Goal: Task Accomplishment & Management: Use online tool/utility

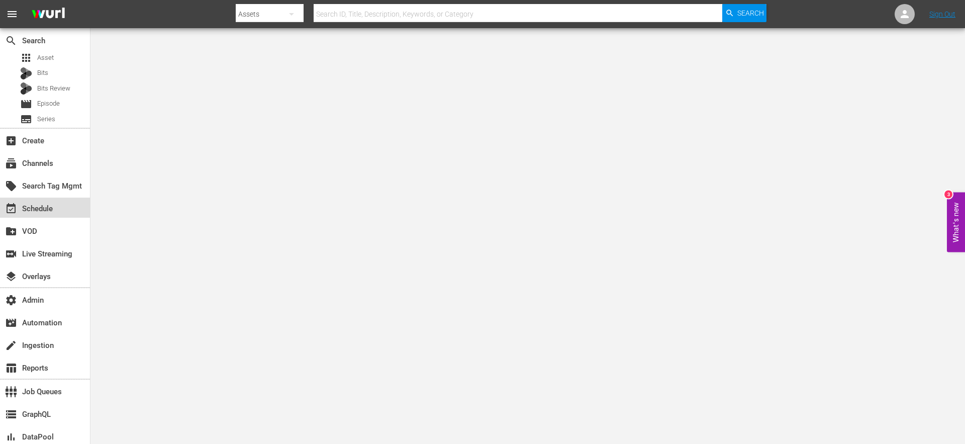
click at [40, 210] on div "event_available Schedule" at bounding box center [28, 207] width 56 height 9
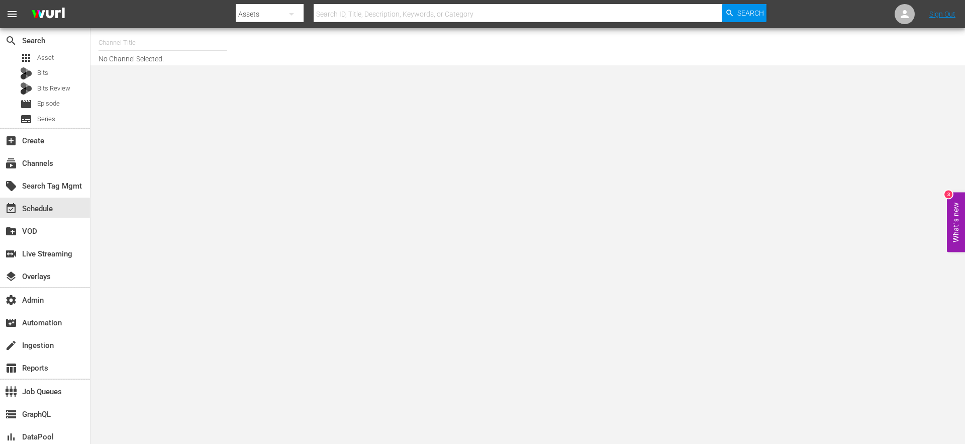
click at [127, 38] on input "text" at bounding box center [163, 43] width 129 height 24
type input "a"
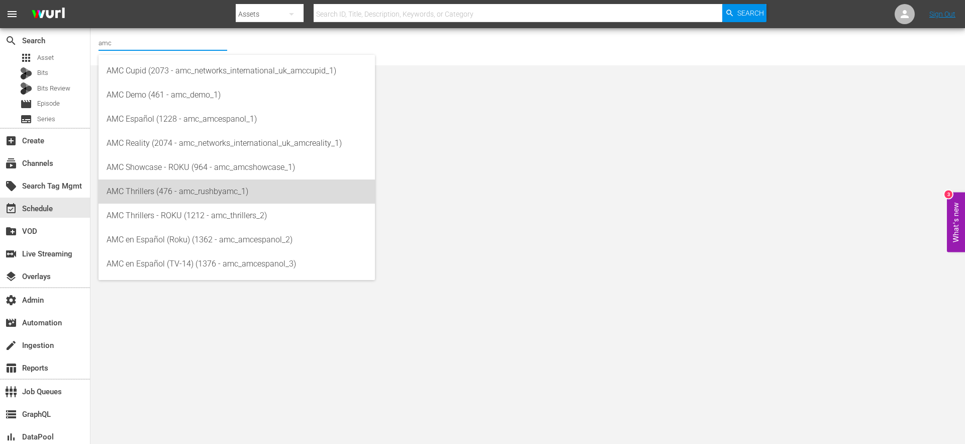
click at [178, 193] on div "AMC Thrillers (476 - amc_rushbyamc_1)" at bounding box center [237, 191] width 260 height 24
type input "AMC Thrillers (476 - amc_rushbyamc_1)"
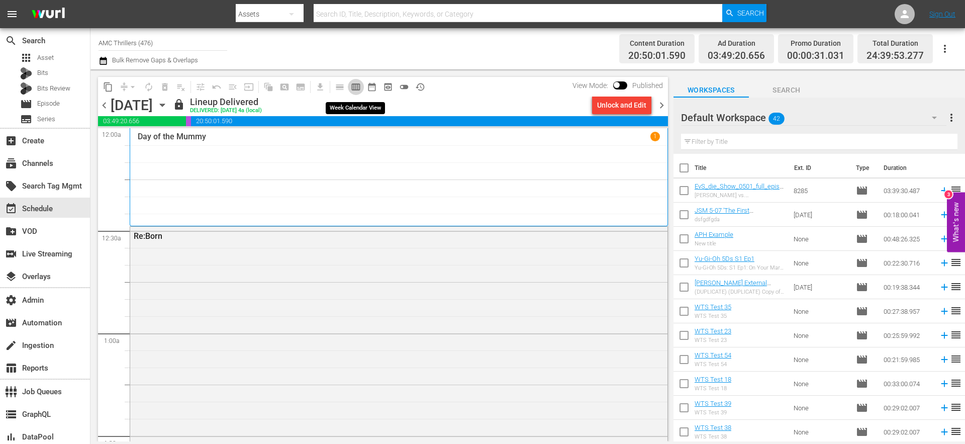
click at [355, 87] on span "calendar_view_week_outlined" at bounding box center [356, 87] width 10 height 10
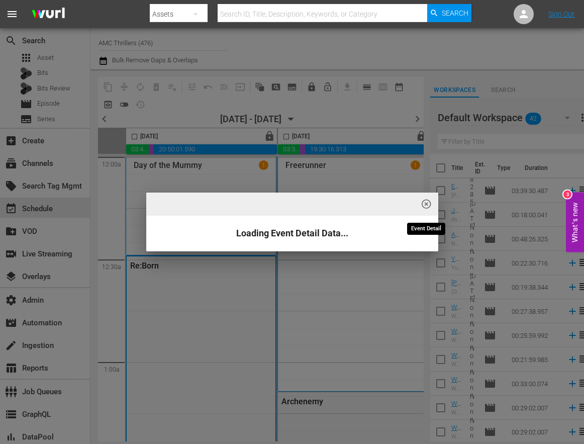
click at [429, 205] on span "highlight_off_icon" at bounding box center [427, 205] width 12 height 12
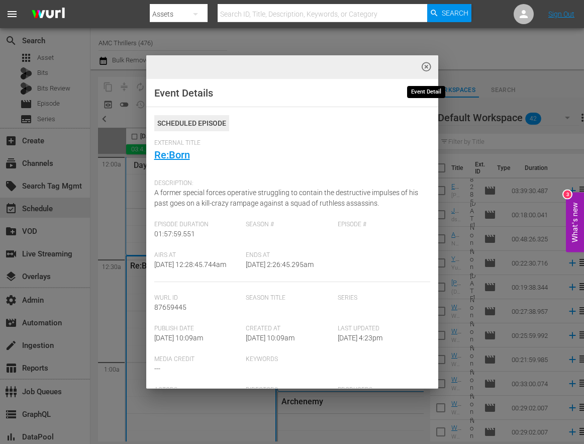
click at [427, 65] on span "highlight_off_icon" at bounding box center [427, 67] width 12 height 12
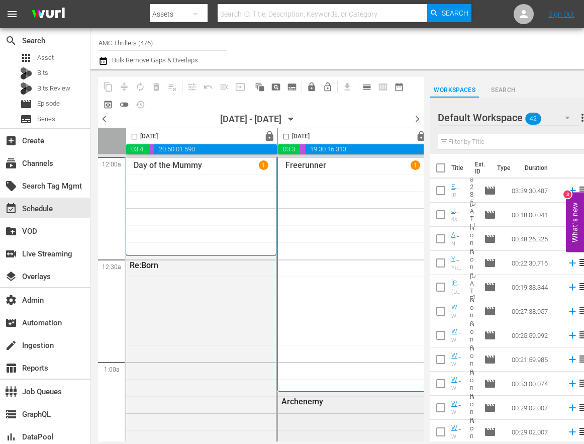
click at [362, 409] on div "Archenemy" at bounding box center [353, 401] width 150 height 18
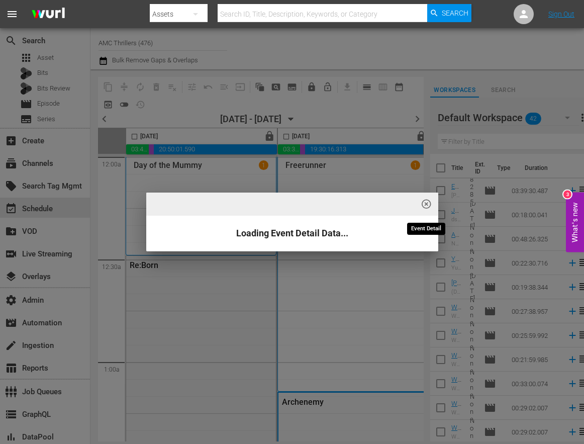
click at [428, 205] on span "highlight_off_icon" at bounding box center [427, 205] width 12 height 12
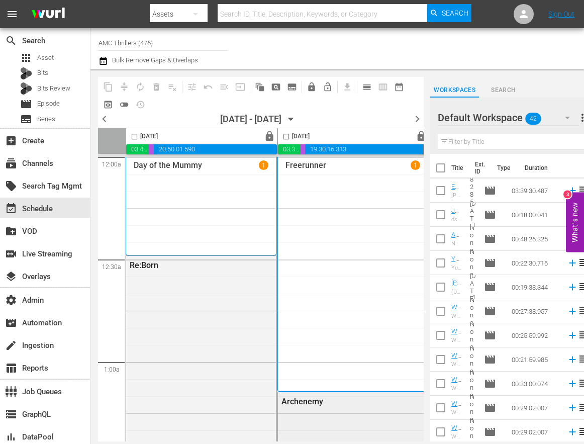
click at [338, 406] on div "Archenemy" at bounding box center [331, 402] width 99 height 10
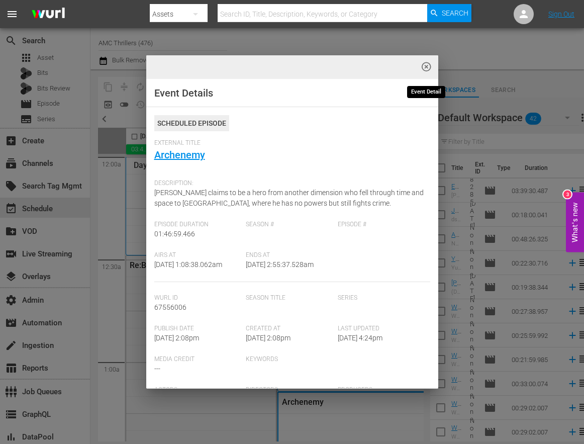
click at [431, 67] on button "highlight_off_icon" at bounding box center [427, 67] width 24 height 24
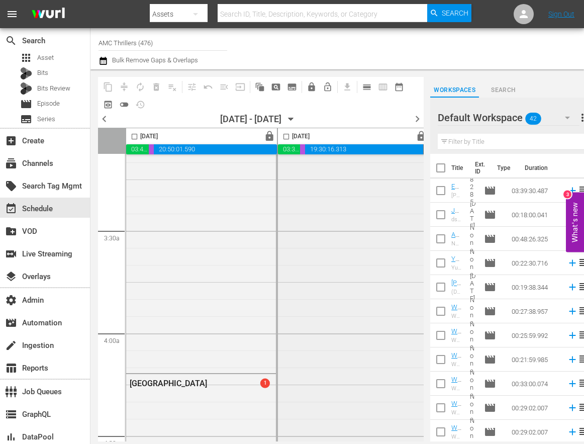
scroll to position [644, 0]
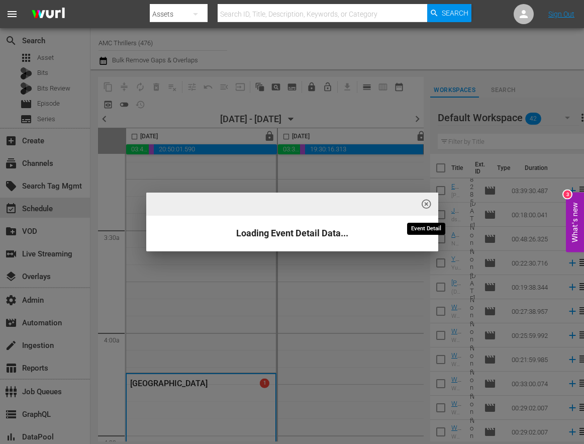
click at [425, 206] on span "highlight_off_icon" at bounding box center [427, 205] width 12 height 12
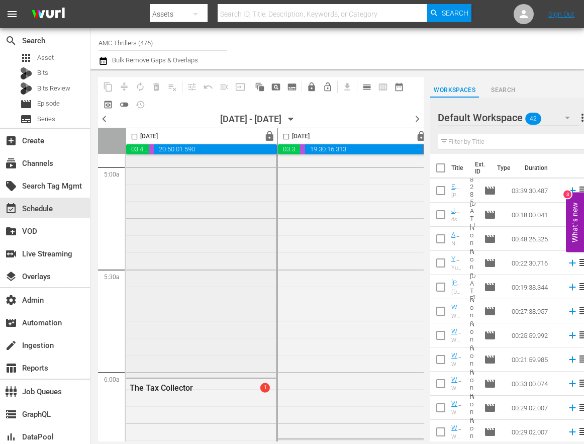
scroll to position [1024, 0]
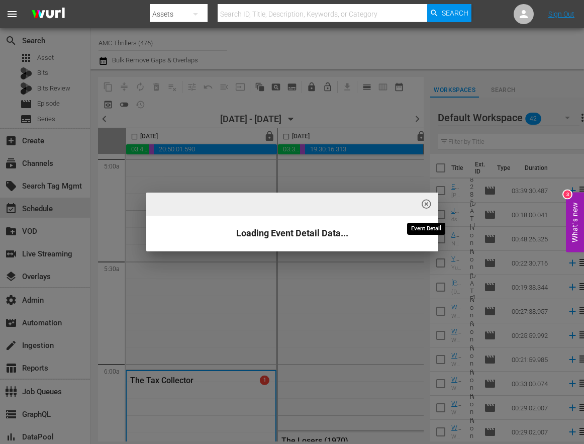
click at [427, 204] on span "highlight_off_icon" at bounding box center [427, 205] width 12 height 12
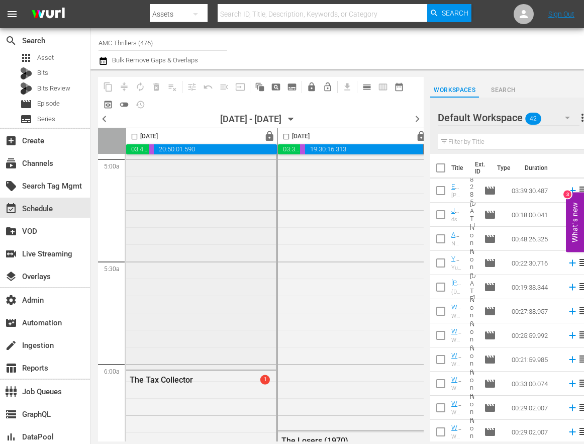
click at [223, 246] on div "Galveston 1" at bounding box center [201, 180] width 150 height 373
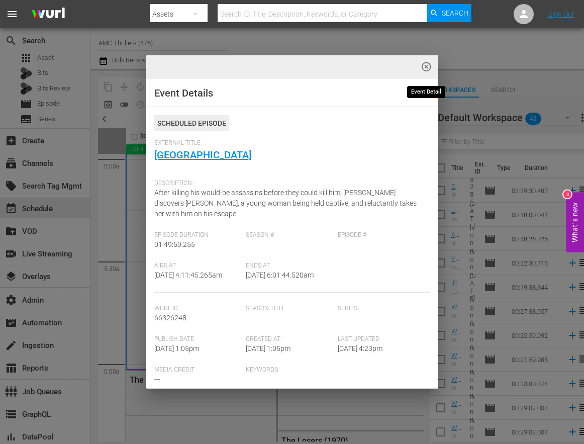
click at [430, 67] on span "highlight_off_icon" at bounding box center [427, 67] width 12 height 12
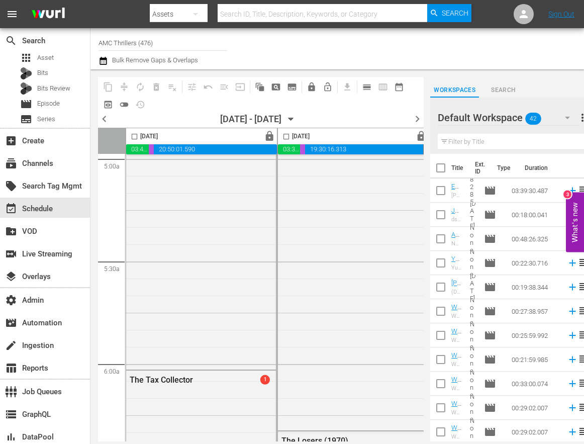
click at [139, 44] on input "AMC Thrillers (476)" at bounding box center [163, 43] width 129 height 24
click at [139, 43] on input "AMC Thrillers (476)" at bounding box center [163, 43] width 129 height 24
type input "[PERSON_NAME]"
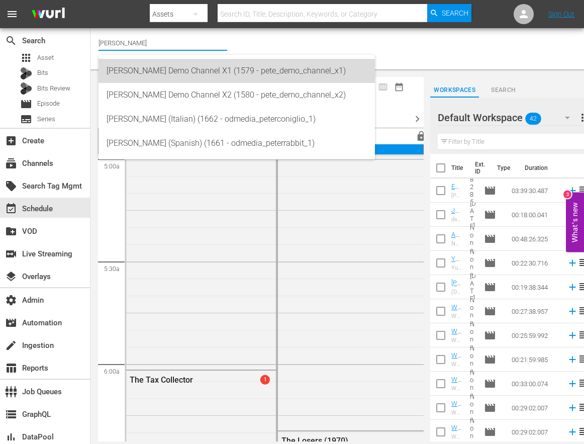
click at [156, 72] on div "[PERSON_NAME] Demo Channel X1 (1579 - pete_demo_channel_x1)" at bounding box center [237, 71] width 260 height 24
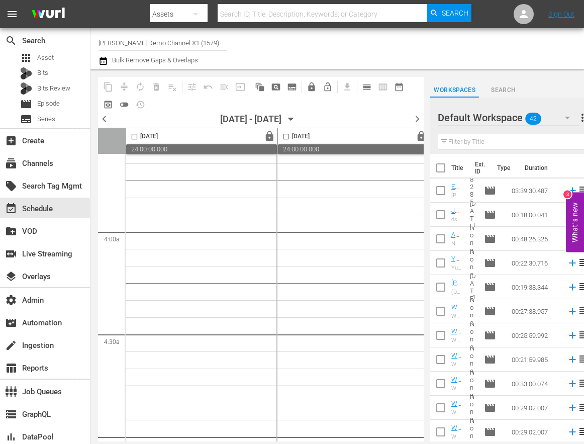
scroll to position [283, 0]
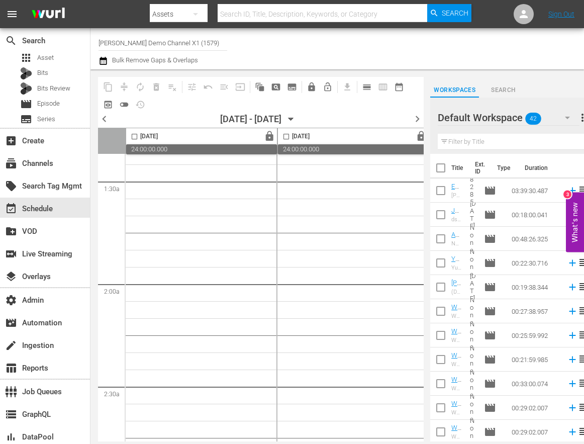
click at [122, 45] on input "[PERSON_NAME] Demo Channel X1 (1579)" at bounding box center [163, 43] width 129 height 24
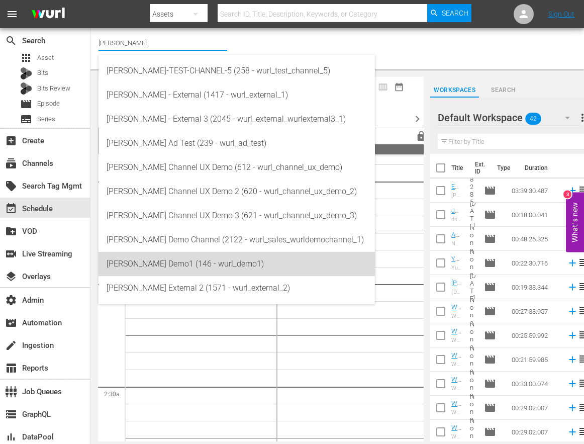
click at [172, 266] on div "[PERSON_NAME] Demo1 (146 - wurl_demo1)" at bounding box center [237, 264] width 260 height 24
type input "[PERSON_NAME] Demo1 (146 - wurl_demo1)"
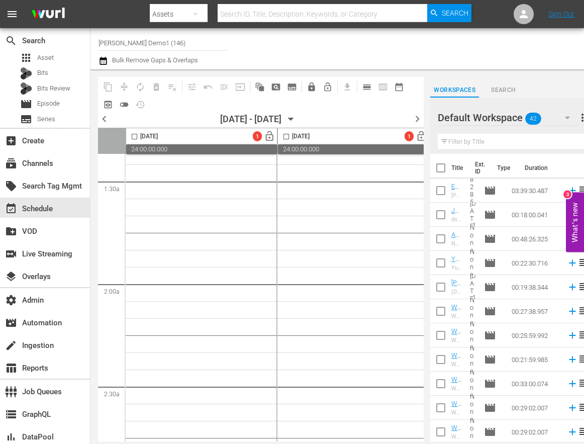
click at [138, 44] on input "[PERSON_NAME] Demo1 (146)" at bounding box center [163, 43] width 129 height 24
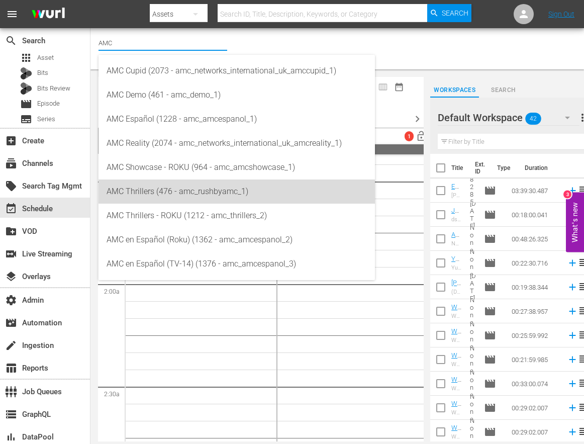
click at [191, 194] on div "AMC Thrillers (476 - amc_rushbyamc_1)" at bounding box center [237, 191] width 260 height 24
type input "AMC Thrillers (476 - amc_rushbyamc_1)"
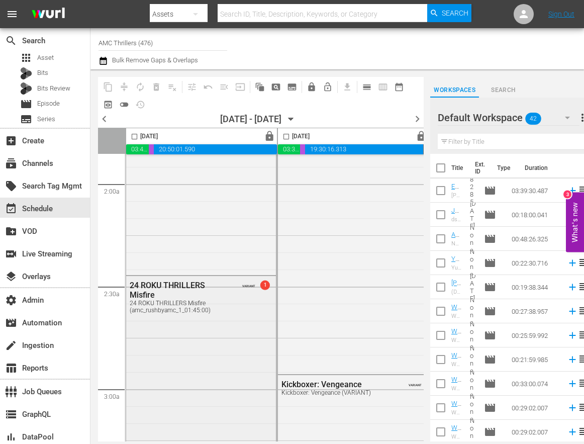
scroll to position [391, 0]
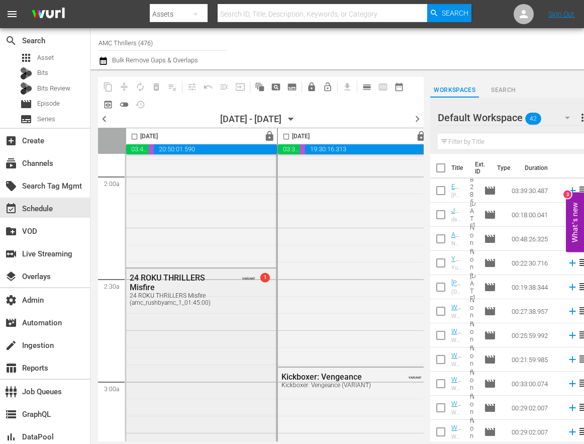
click at [214, 355] on div "24 ROKU THRILLERS Misfire 24 ROKU THRILLERS Misfire (amc_rushbyamc_1_01:45:00) …" at bounding box center [201, 446] width 150 height 356
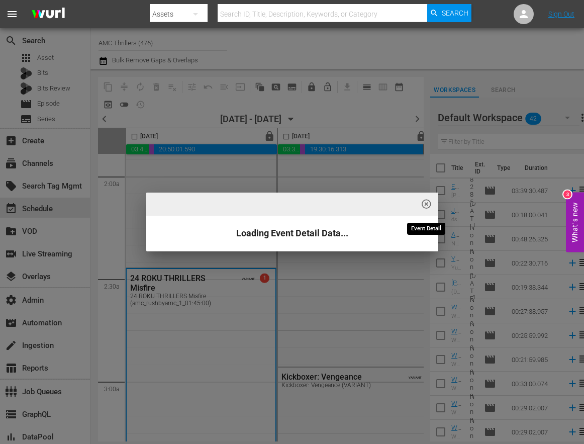
click at [429, 205] on span "highlight_off_icon" at bounding box center [427, 205] width 12 height 12
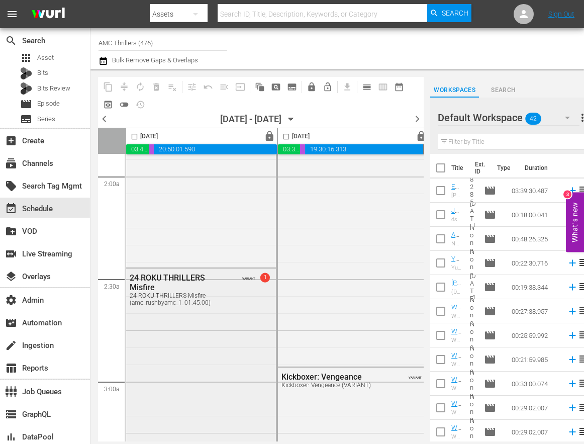
click at [177, 356] on div "24 ROKU THRILLERS Misfire 24 ROKU THRILLERS Misfire (amc_rushbyamc_1_01:45:00) …" at bounding box center [201, 446] width 150 height 356
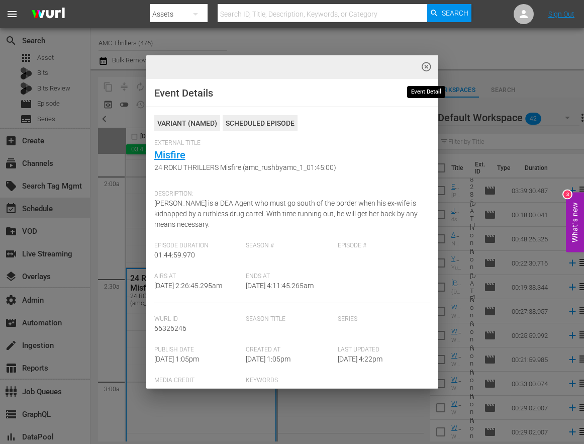
click at [428, 67] on span "highlight_off_icon" at bounding box center [427, 67] width 12 height 12
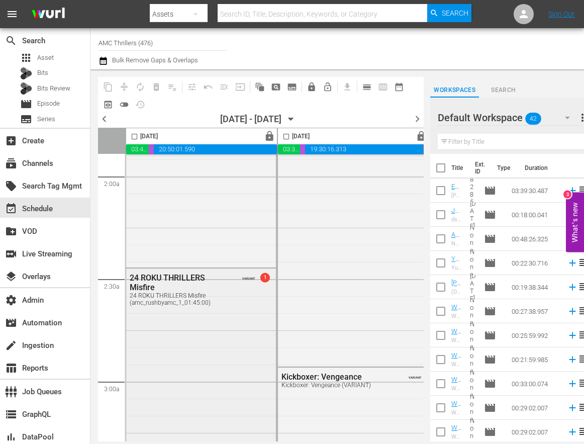
click at [205, 359] on div "24 ROKU THRILLERS Misfire 24 ROKU THRILLERS Misfire (amc_rushbyamc_1_01:45:00) …" at bounding box center [201, 446] width 150 height 356
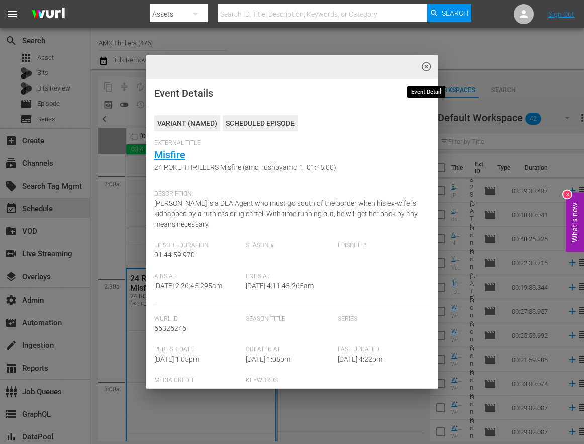
drag, startPoint x: 429, startPoint y: 68, endPoint x: 18, endPoint y: 119, distance: 414.4
click at [429, 68] on span "highlight_off_icon" at bounding box center [427, 67] width 12 height 12
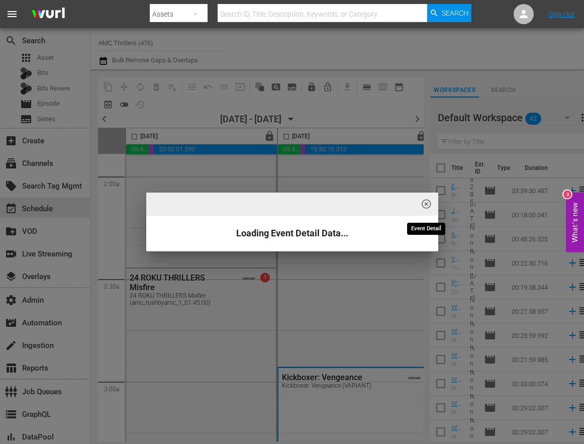
click at [428, 205] on span "highlight_off_icon" at bounding box center [427, 205] width 12 height 12
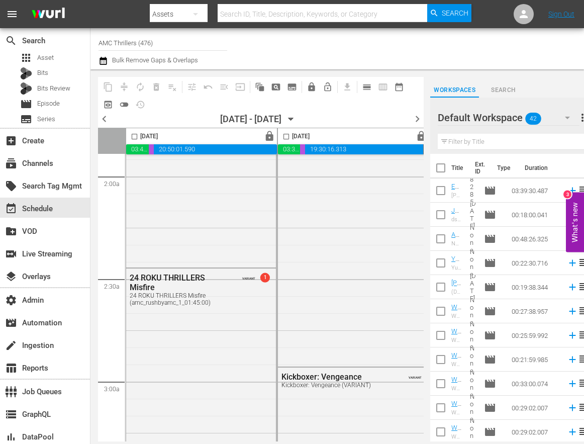
click at [158, 43] on input "AMC Thrillers (476)" at bounding box center [163, 43] width 129 height 24
click at [322, 247] on div "Archenemy" at bounding box center [353, 183] width 150 height 363
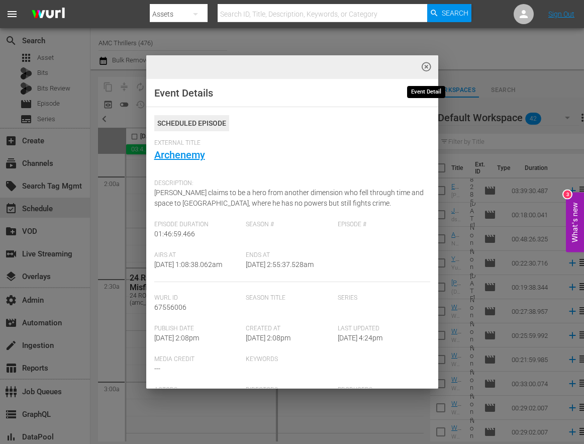
click at [426, 70] on span "highlight_off_icon" at bounding box center [427, 67] width 12 height 12
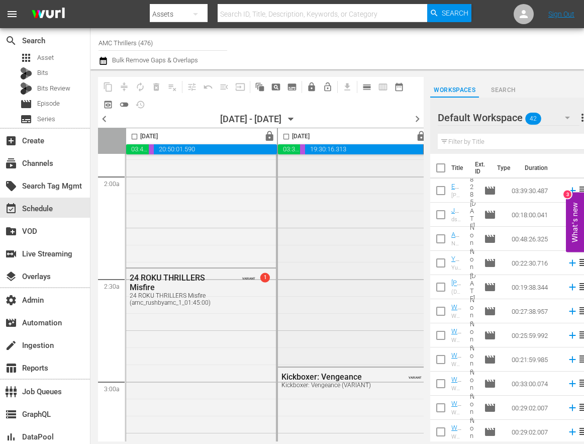
click at [317, 223] on div "Archenemy" at bounding box center [353, 183] width 150 height 363
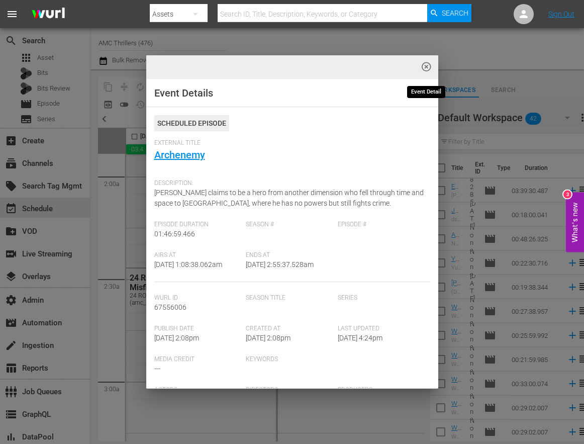
click at [426, 66] on span "highlight_off_icon" at bounding box center [427, 67] width 12 height 12
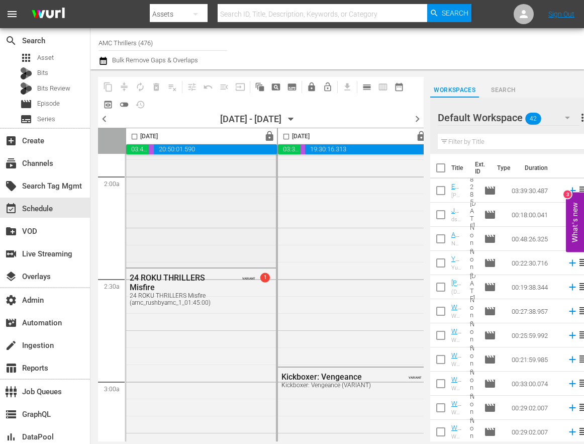
click at [216, 188] on div "Re:Born" at bounding box center [201, 65] width 150 height 400
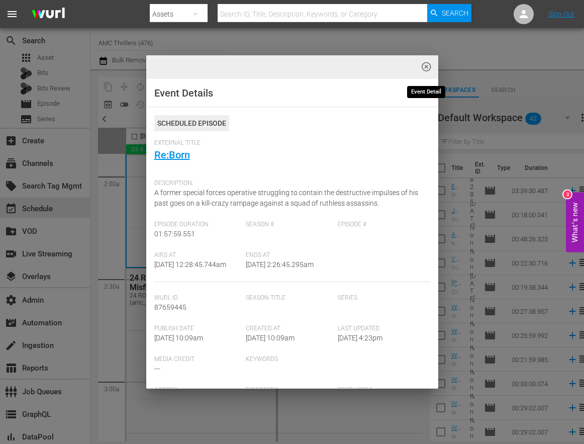
click at [424, 66] on span "highlight_off_icon" at bounding box center [427, 67] width 12 height 12
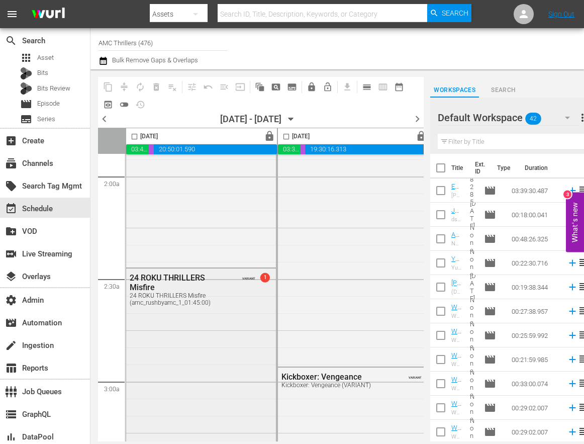
click at [205, 363] on div "24 ROKU THRILLERS Misfire 24 ROKU THRILLERS Misfire (amc_rushbyamc_1_01:45:00) …" at bounding box center [201, 446] width 150 height 356
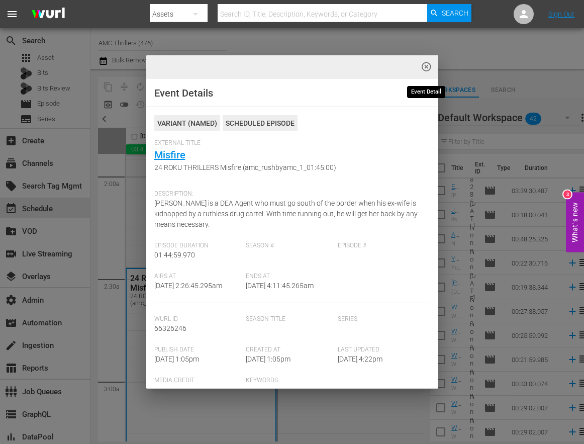
click at [428, 67] on span "highlight_off_icon" at bounding box center [427, 67] width 12 height 12
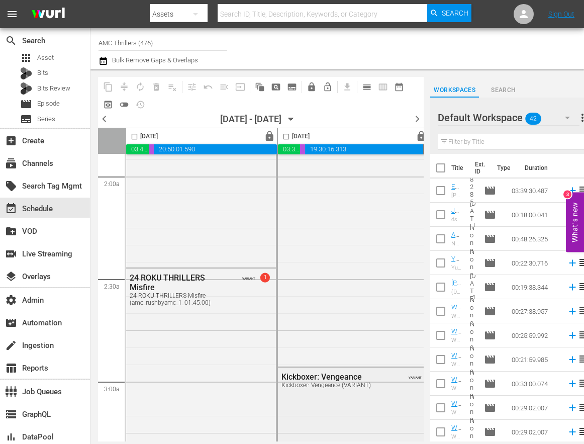
click at [318, 391] on div "Kickboxer: Vengeance Kickboxer: Vengeance (VARIANT) VARIANT" at bounding box center [353, 379] width 150 height 25
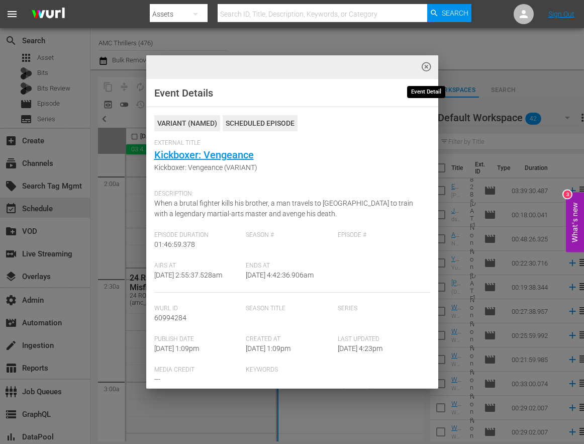
click at [425, 67] on span "highlight_off_icon" at bounding box center [427, 67] width 12 height 12
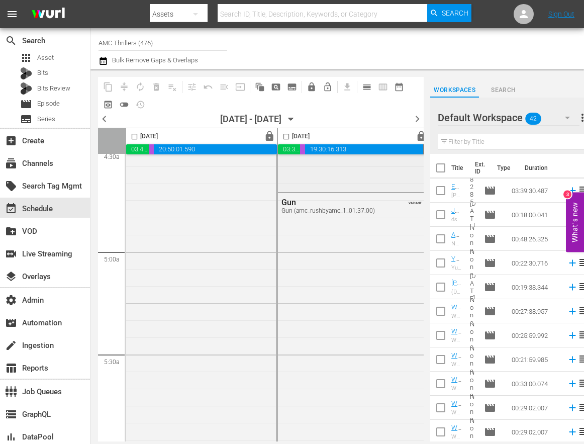
scroll to position [946, 0]
click at [330, 324] on div "Gun Gun (amc_rushbyamc_1_01:37:00) VARIANT" at bounding box center [353, 342] width 150 height 329
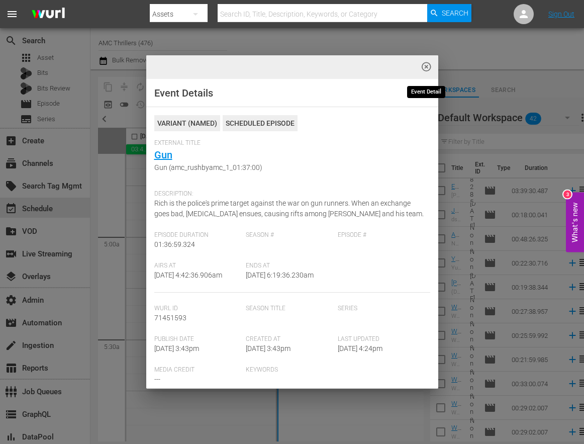
click at [424, 67] on span "highlight_off_icon" at bounding box center [427, 67] width 12 height 12
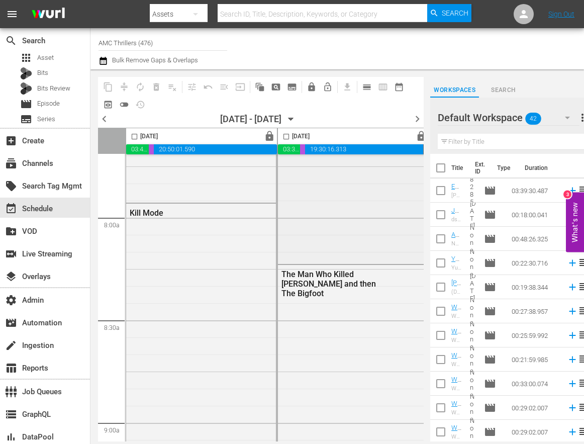
scroll to position [1583, 0]
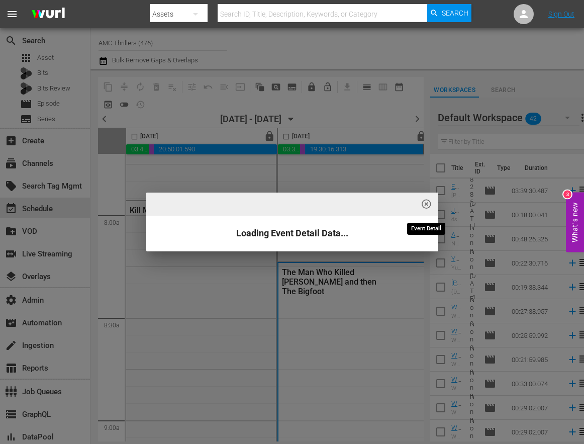
click at [423, 204] on span "highlight_off_icon" at bounding box center [427, 205] width 12 height 12
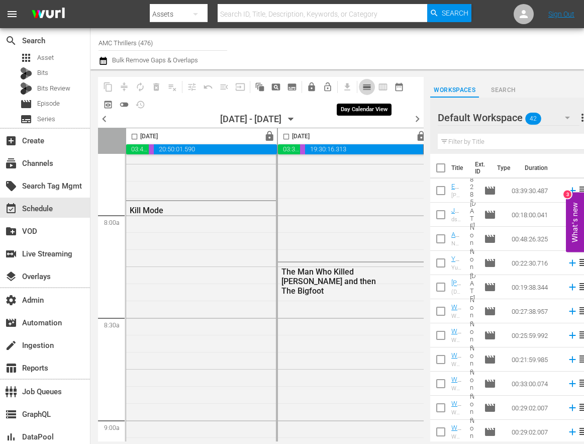
click at [364, 88] on span "calendar_view_day_outlined" at bounding box center [367, 87] width 10 height 10
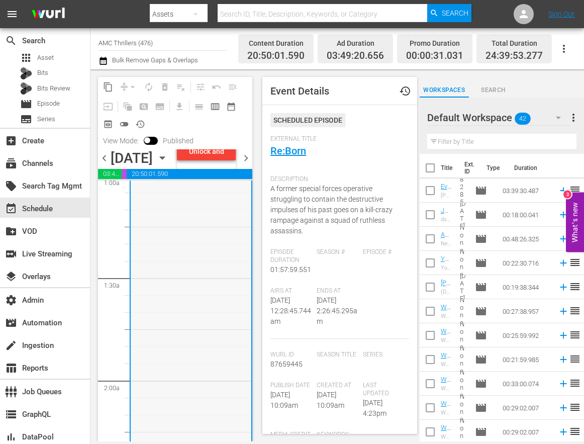
scroll to position [353, 0]
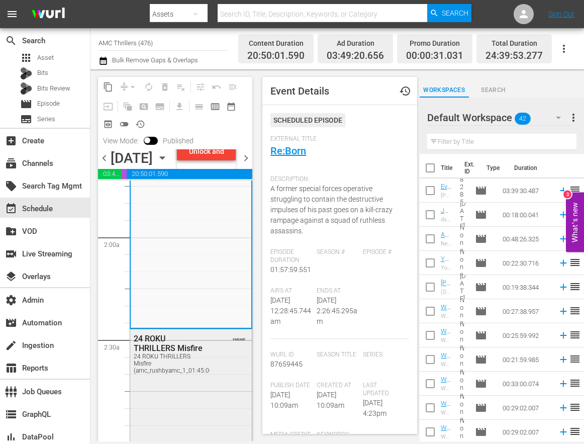
click at [170, 374] on div "24 ROKU THRILLERS Misfire (amc_rushbyamc_1_01:45:00)" at bounding box center [170, 363] width 73 height 21
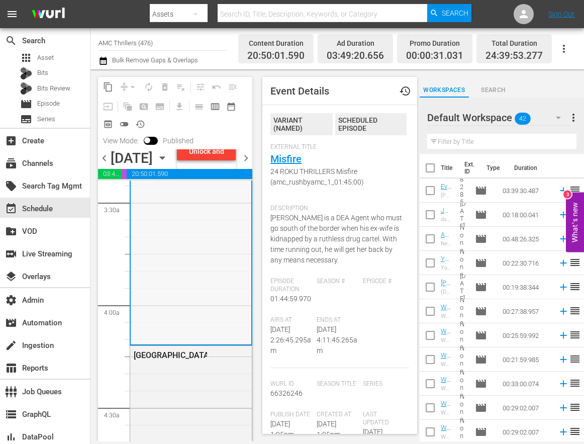
scroll to position [697, 0]
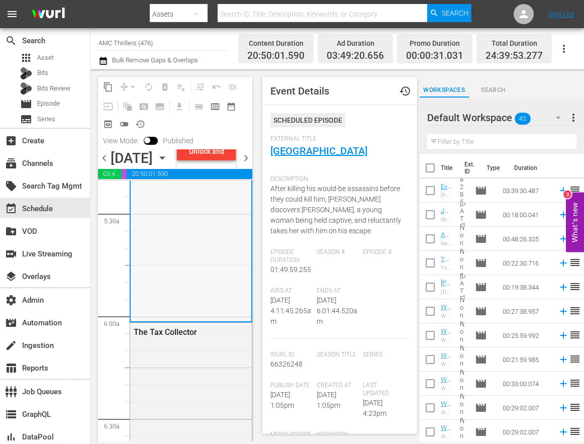
scroll to position [1172, 0]
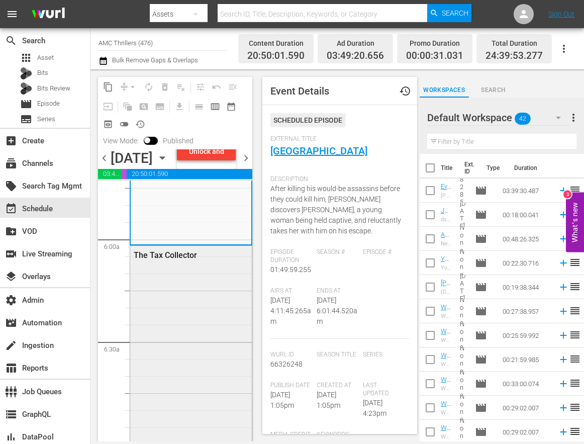
click at [158, 381] on div "The Tax Collector" at bounding box center [191, 439] width 122 height 387
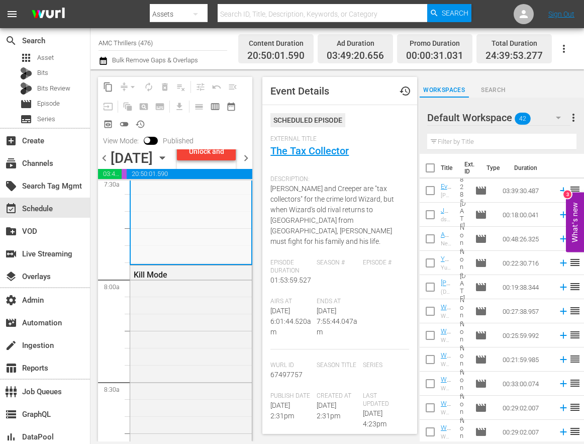
scroll to position [1709, 0]
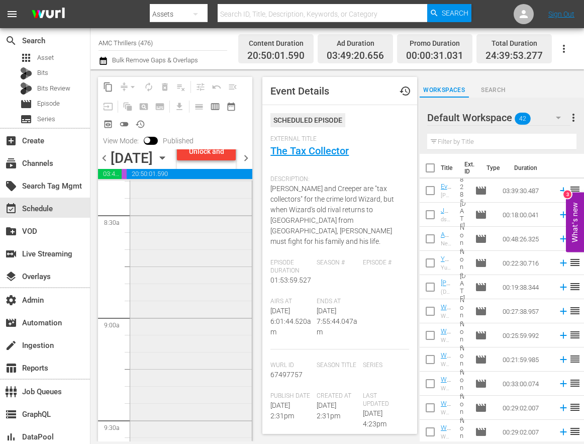
click at [160, 355] on div "Kill Mode" at bounding box center [191, 296] width 122 height 394
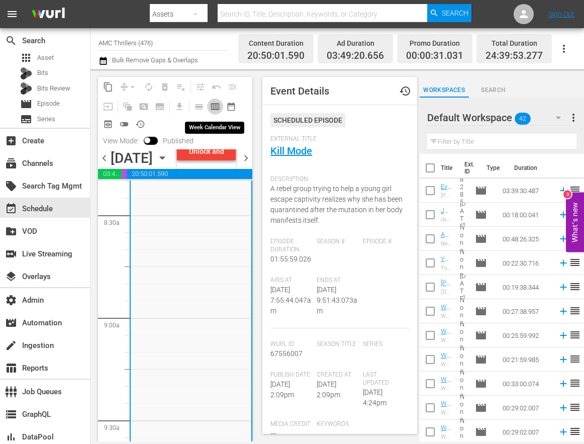
click at [214, 106] on span "calendar_view_week_outlined" at bounding box center [215, 107] width 10 height 10
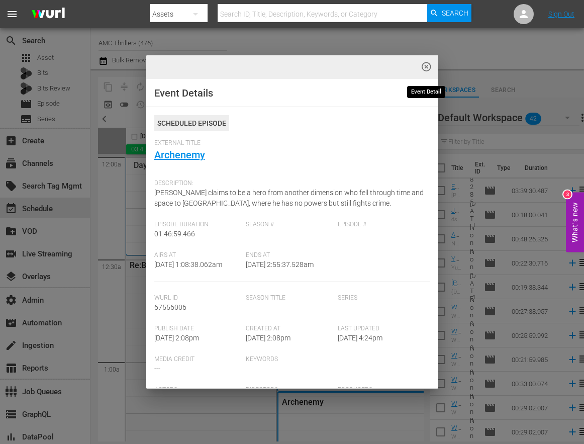
click at [424, 68] on span "highlight_off_icon" at bounding box center [427, 67] width 12 height 12
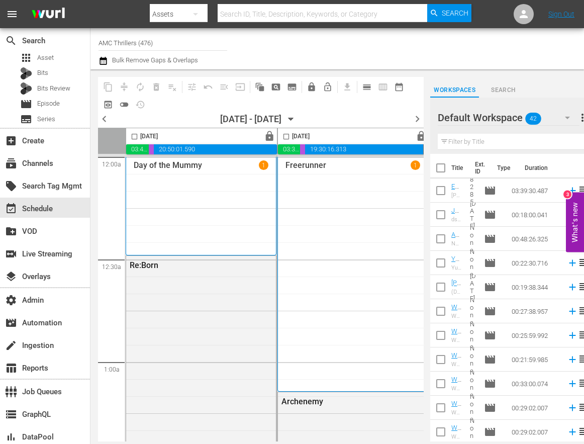
click at [238, 189] on div "Day of the Mummy 1" at bounding box center [201, 205] width 135 height 91
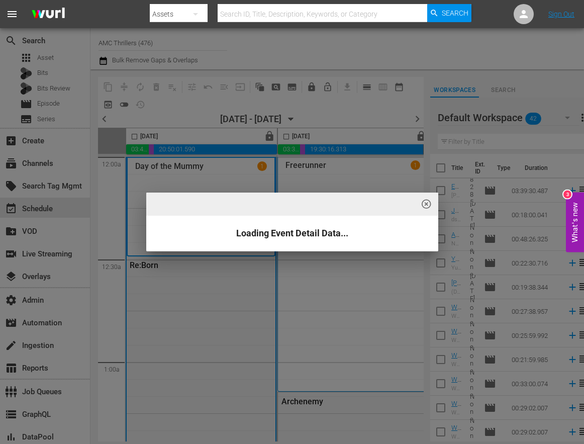
click at [272, 235] on h4 "Loading Event Detail Data..." at bounding box center [292, 233] width 277 height 10
copy div
click at [423, 205] on span "highlight_off_icon" at bounding box center [427, 205] width 12 height 12
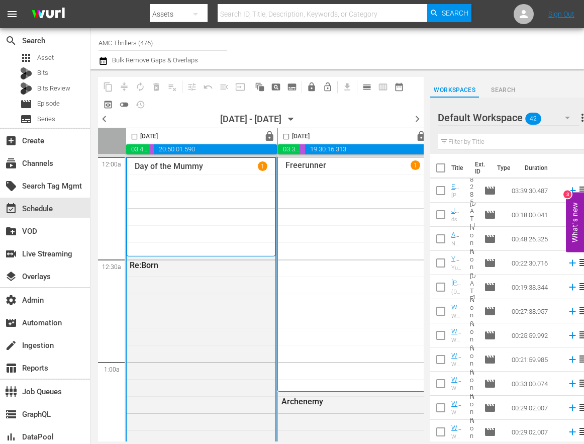
click at [170, 209] on div "Day of the Mummy 1" at bounding box center [201, 206] width 133 height 91
click at [425, 68] on div "highlight_off_icon Loading Event Detail Data..." at bounding box center [292, 222] width 584 height 444
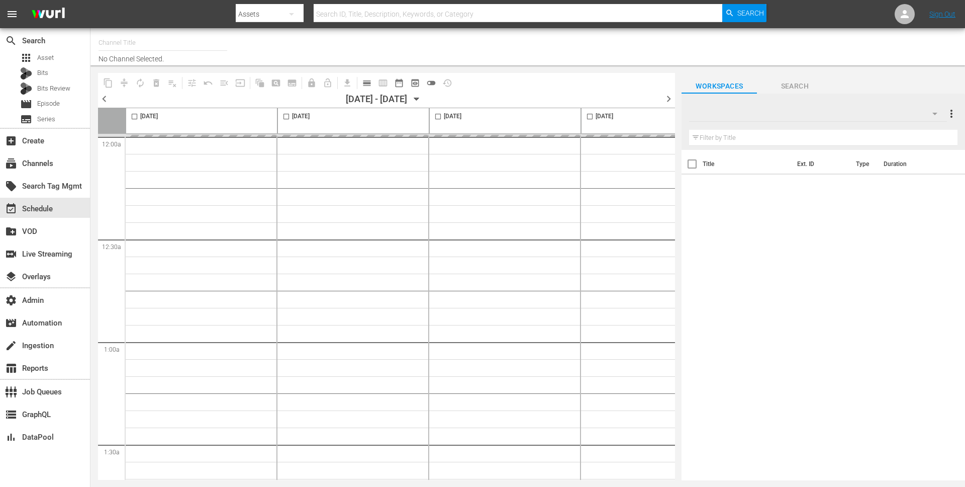
type input "Wurl - External (1417)"
